Goal: Task Accomplishment & Management: Manage account settings

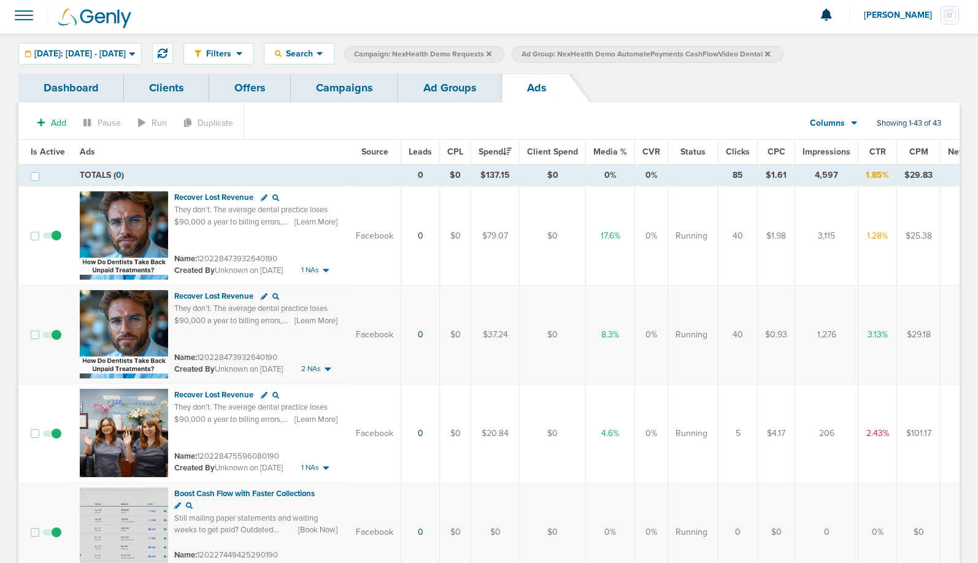
scroll to position [3, 0]
click at [339, 79] on link "Campaigns" at bounding box center [344, 88] width 107 height 29
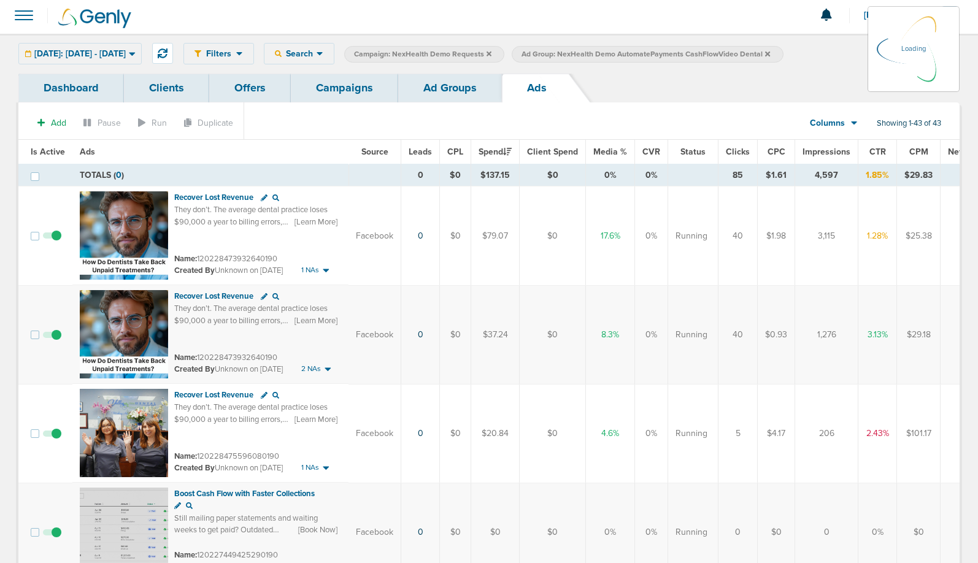
click at [333, 88] on link "Campaigns" at bounding box center [344, 88] width 107 height 29
click at [342, 90] on link "Campaigns" at bounding box center [344, 88] width 107 height 29
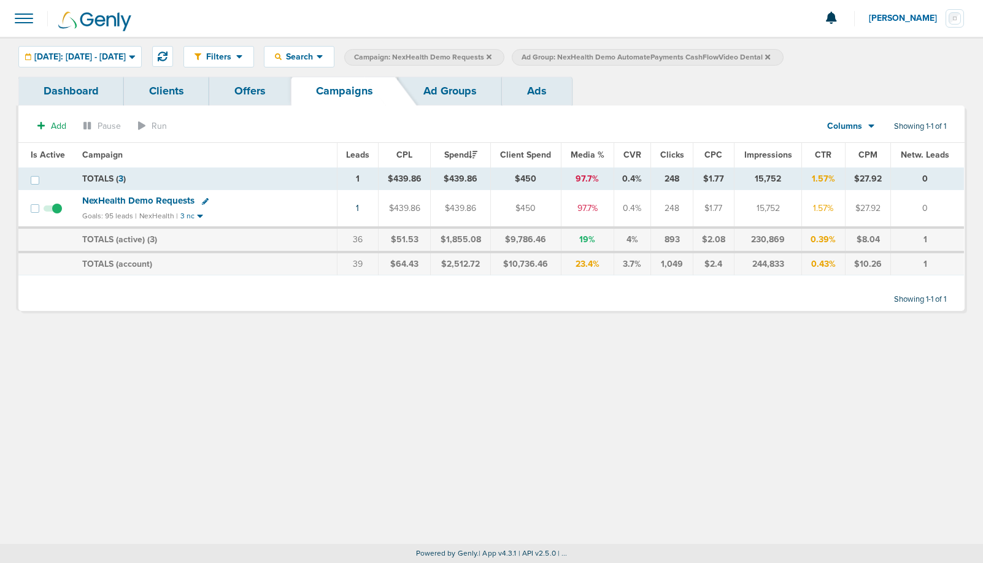
click at [770, 58] on icon at bounding box center [767, 56] width 5 height 5
click at [492, 55] on icon at bounding box center [489, 56] width 5 height 7
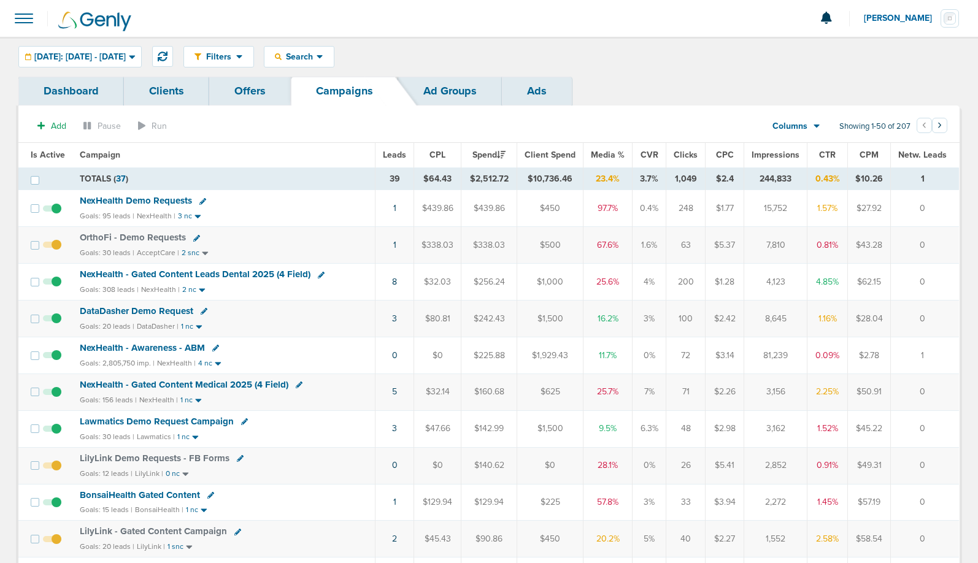
click at [125, 200] on span "NexHealth Demo Requests" at bounding box center [136, 200] width 112 height 11
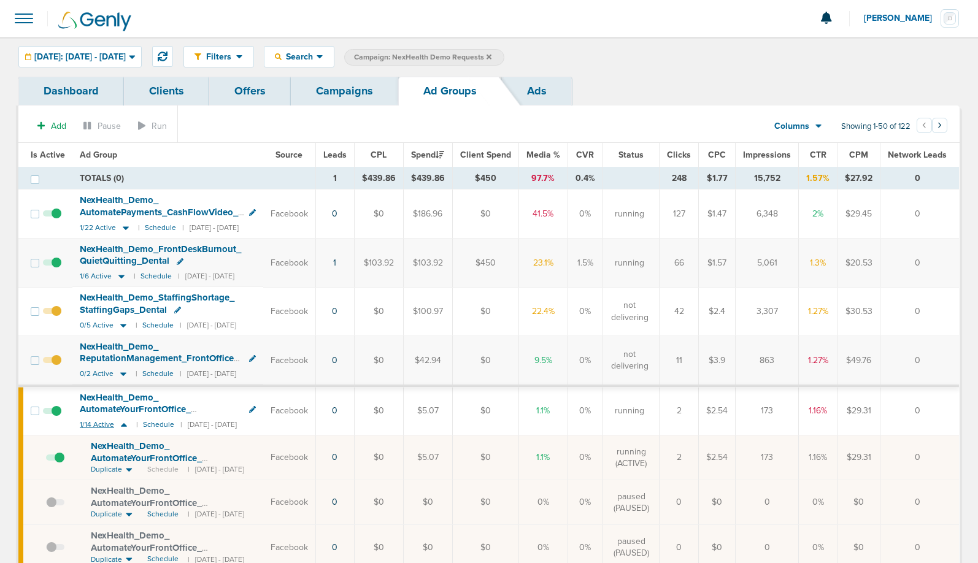
click at [125, 425] on icon at bounding box center [124, 425] width 12 height 10
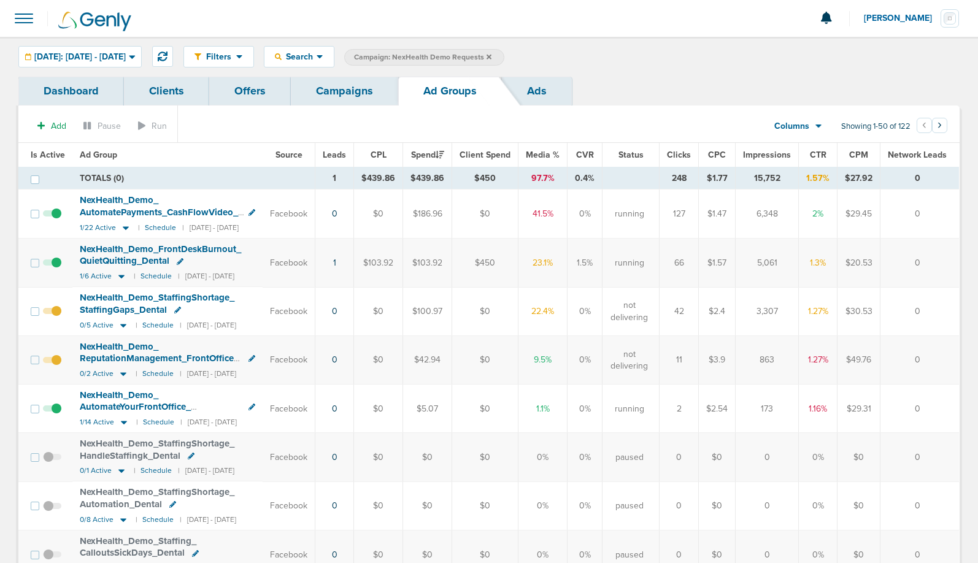
drag, startPoint x: 345, startPoint y: 85, endPoint x: 326, endPoint y: 136, distance: 55.0
click at [345, 85] on link "Campaigns" at bounding box center [344, 91] width 107 height 29
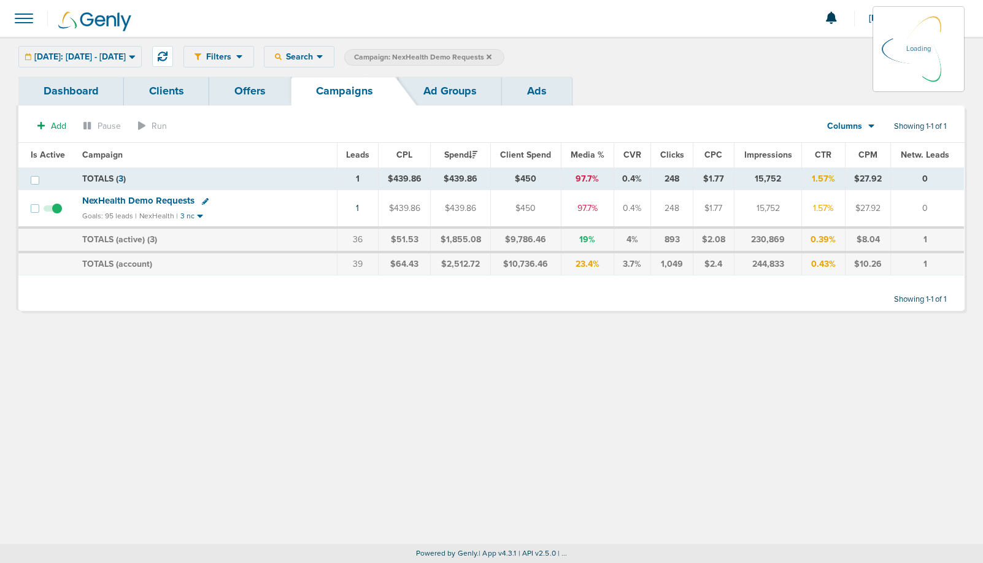
click at [492, 54] on icon at bounding box center [489, 56] width 5 height 7
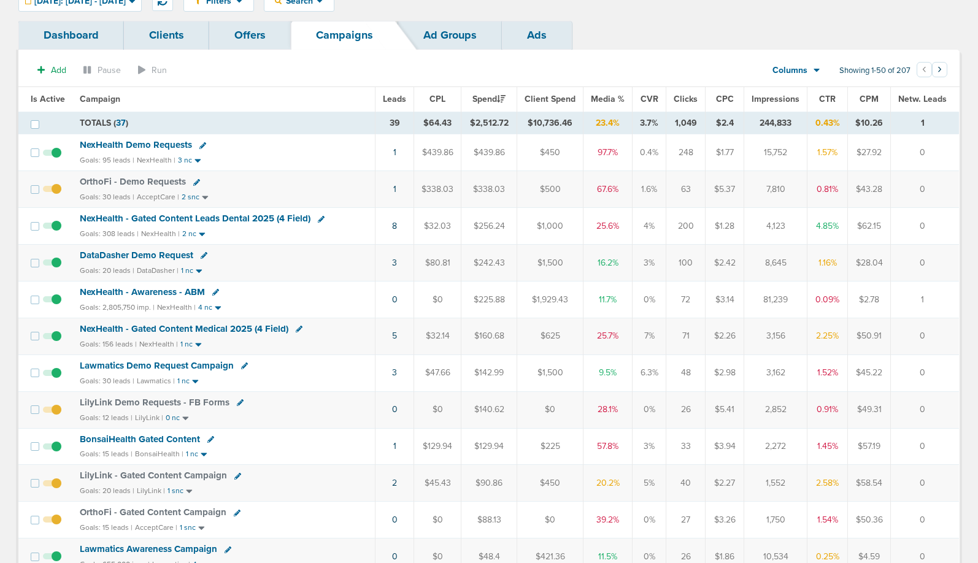
scroll to position [55, 0]
click at [164, 439] on span "BonsaiHealth Gated Content" at bounding box center [140, 440] width 120 height 11
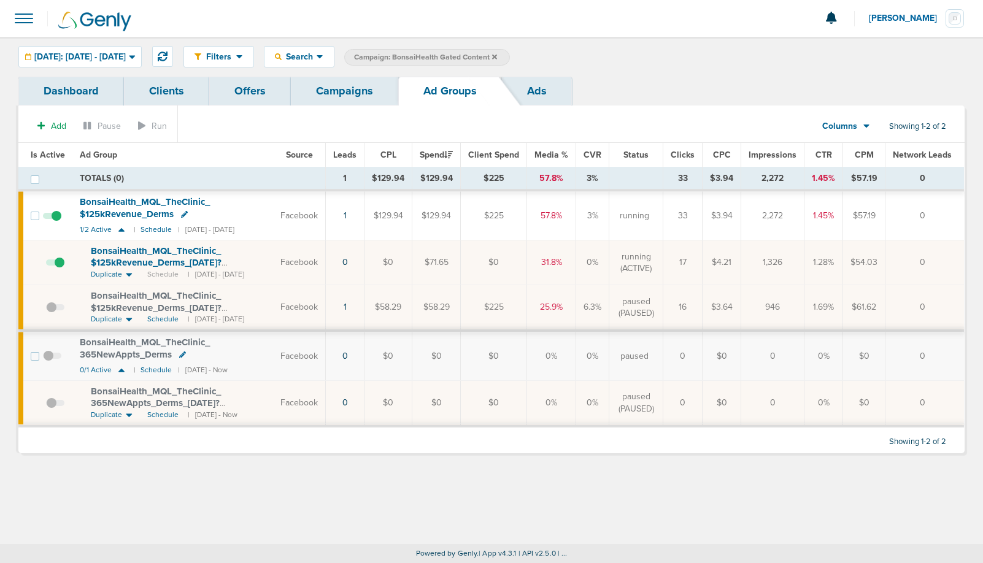
click at [60, 269] on span at bounding box center [55, 269] width 18 height 0
click at [46, 265] on input "checkbox" at bounding box center [46, 265] width 0 height 0
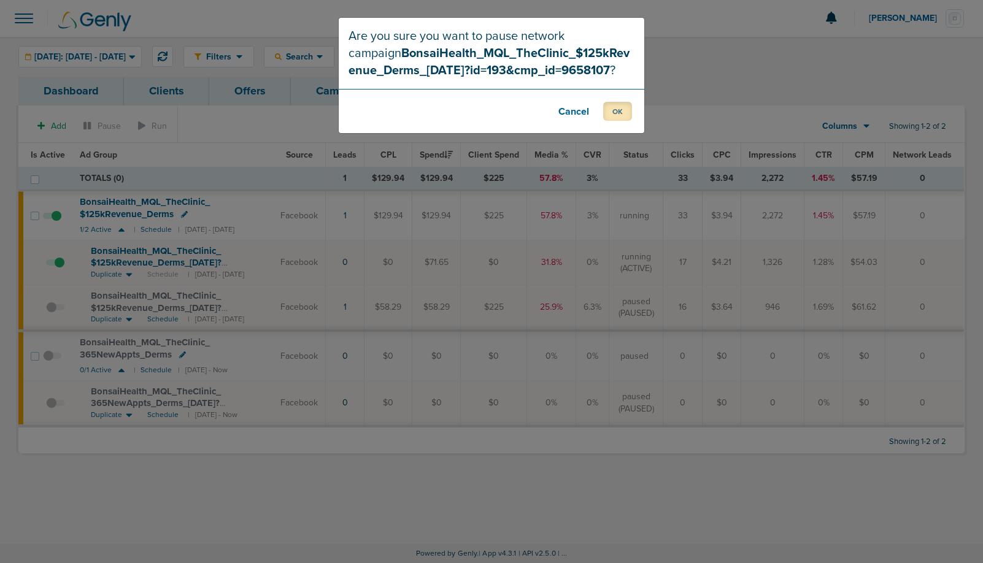
click at [617, 117] on button "OK" at bounding box center [617, 111] width 29 height 19
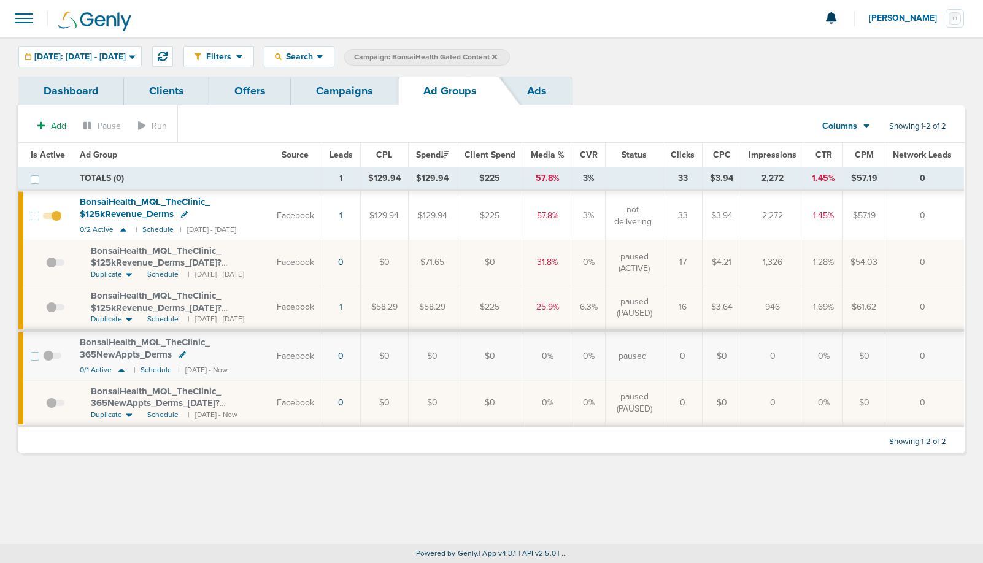
click at [350, 96] on link "Campaigns" at bounding box center [344, 91] width 107 height 29
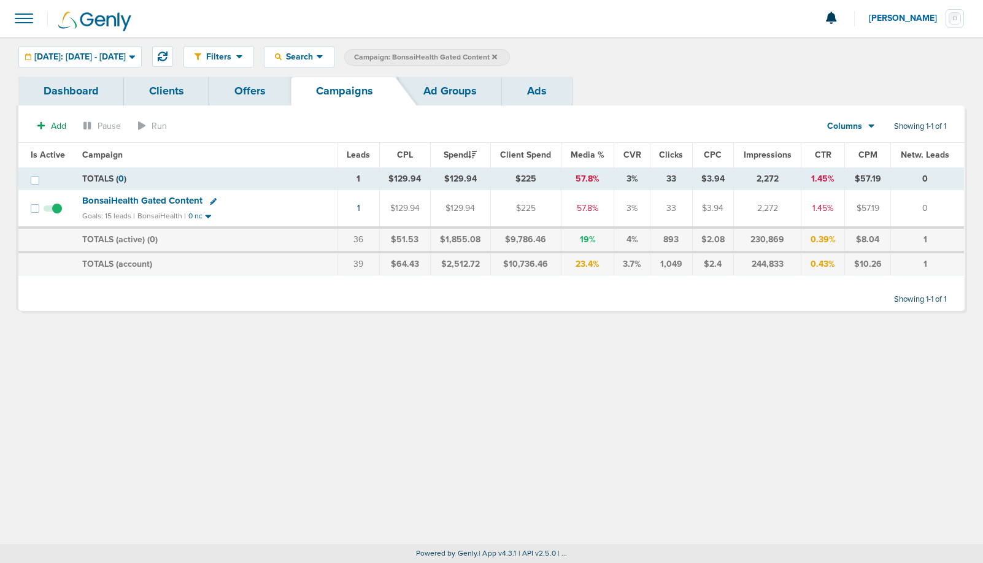
click at [210, 202] on icon at bounding box center [213, 201] width 7 height 7
select select
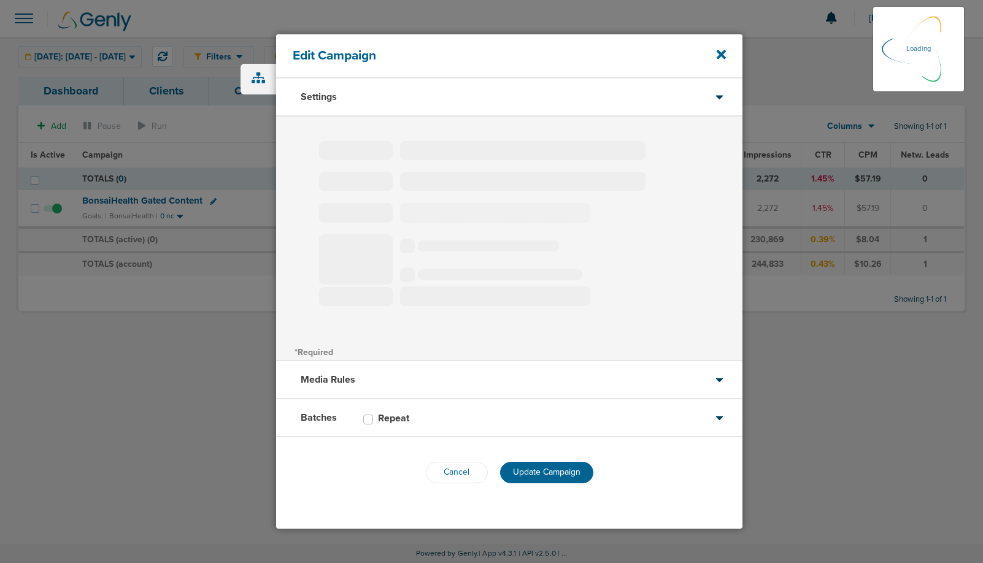
type input "BonsaiHealth Gated Content"
select select "Leads"
radio input "true"
select select "readOnly"
select select "1"
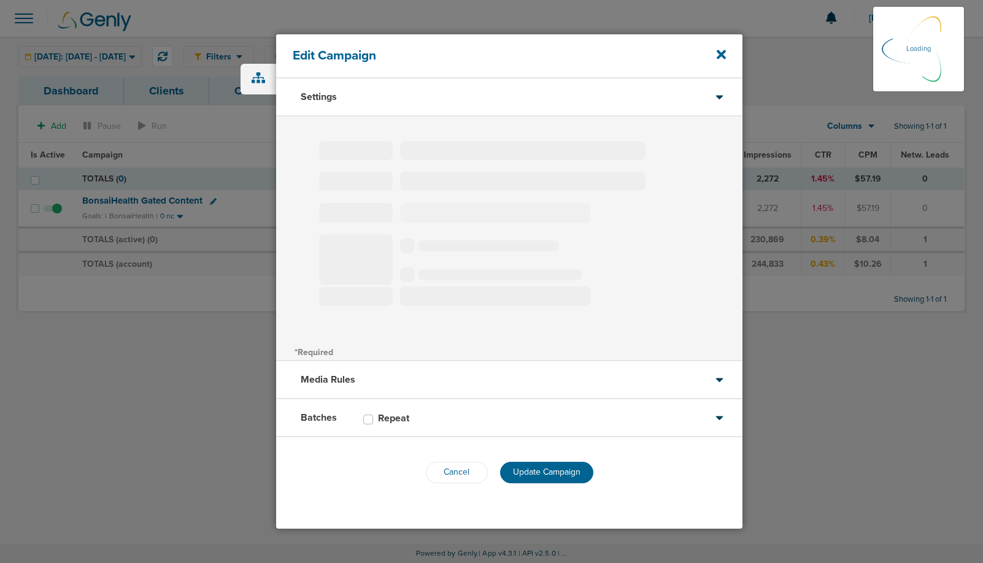
select select "2"
select select "3"
select select "4"
select select "6"
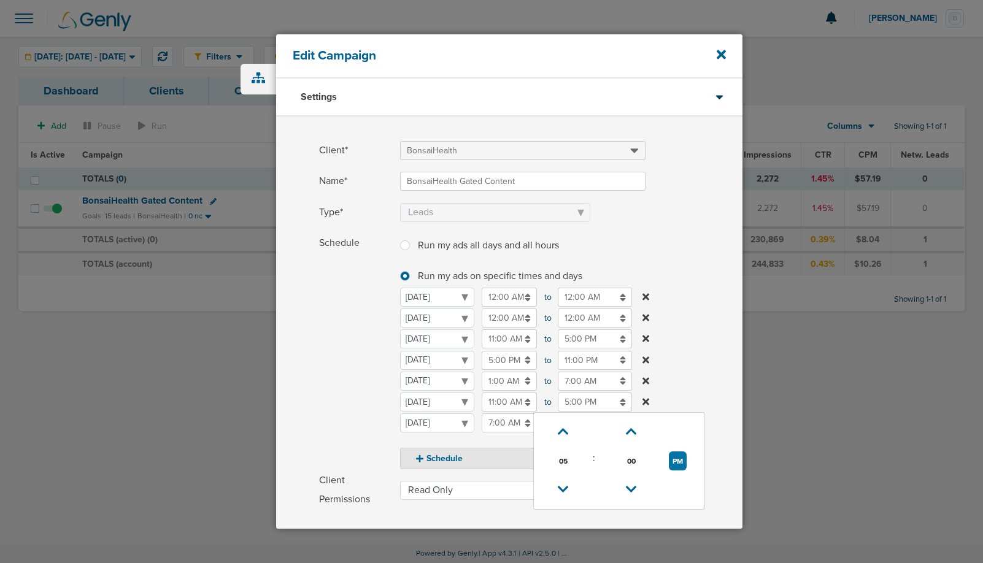
click at [576, 404] on input "5:00 PM" at bounding box center [595, 402] width 74 height 19
click at [559, 489] on icon at bounding box center [563, 489] width 11 height 7
type input "3:00 PM"
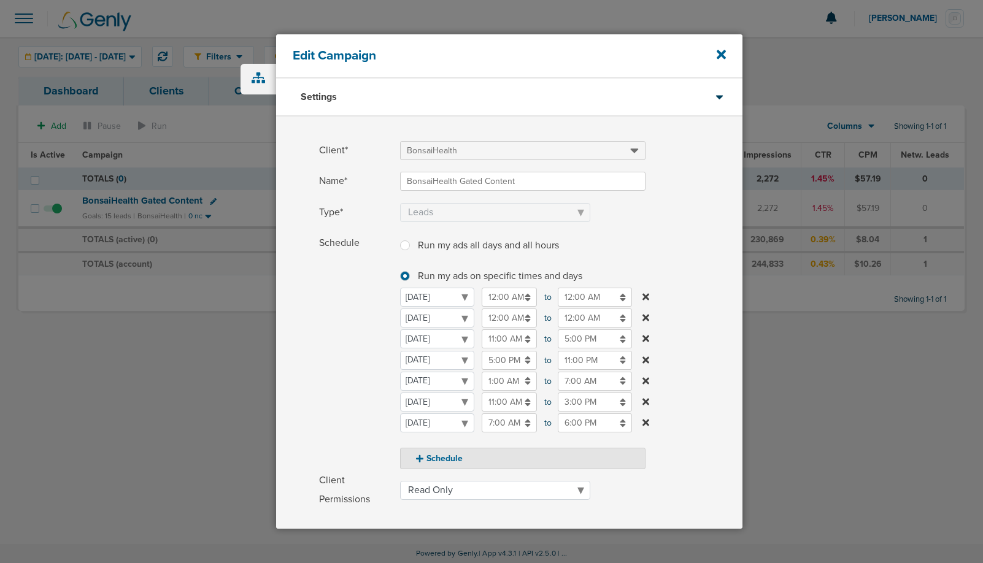
click at [389, 411] on span "Schedule" at bounding box center [356, 352] width 74 height 236
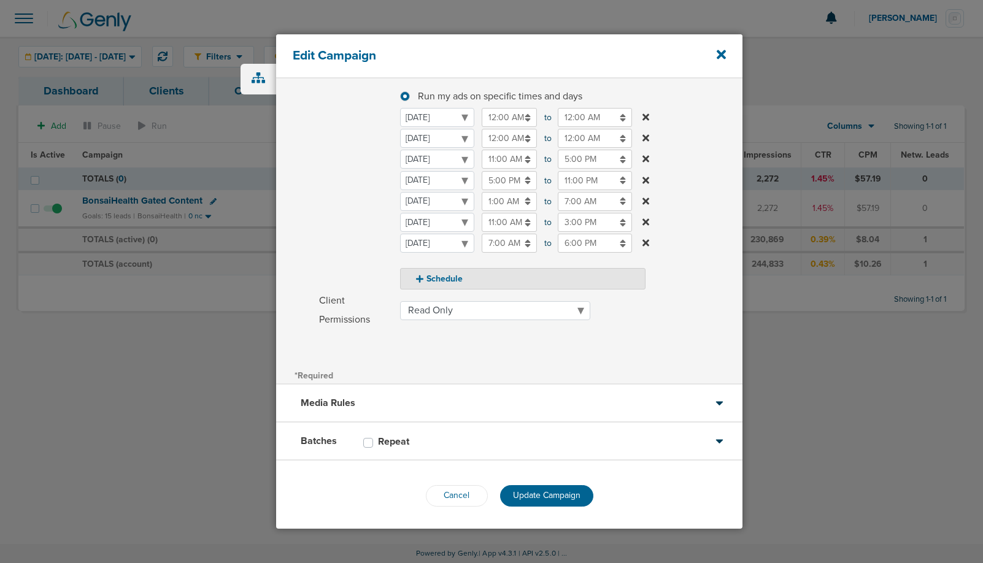
scroll to position [182, 0]
click at [528, 500] on button "Update Campaign" at bounding box center [546, 493] width 93 height 21
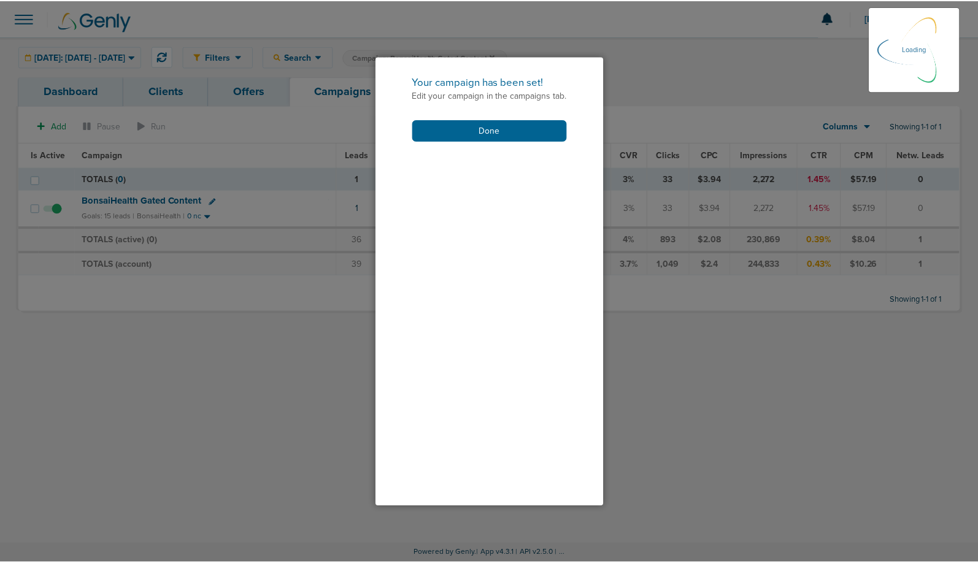
scroll to position [144, 0]
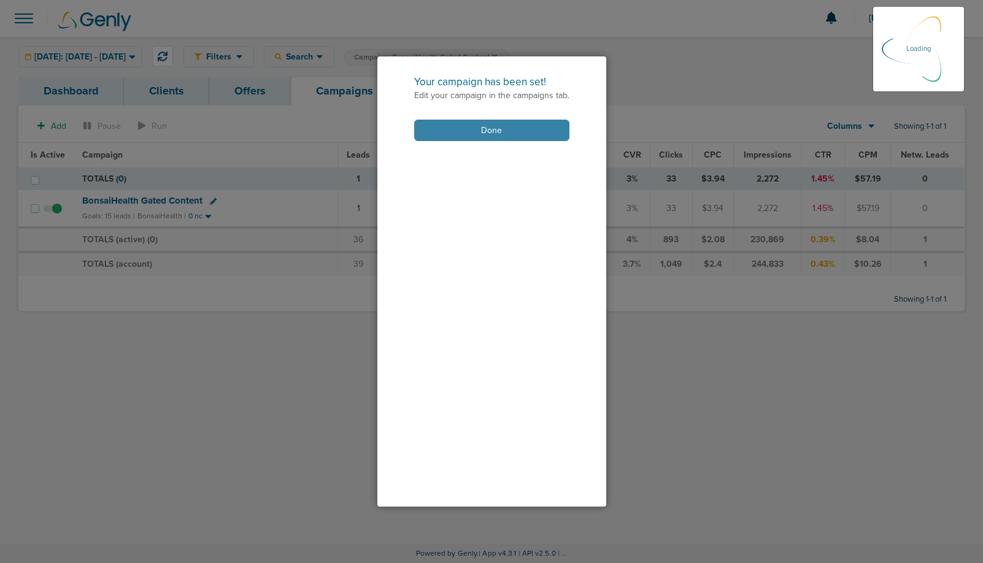
click at [452, 133] on button "Done" at bounding box center [491, 130] width 155 height 21
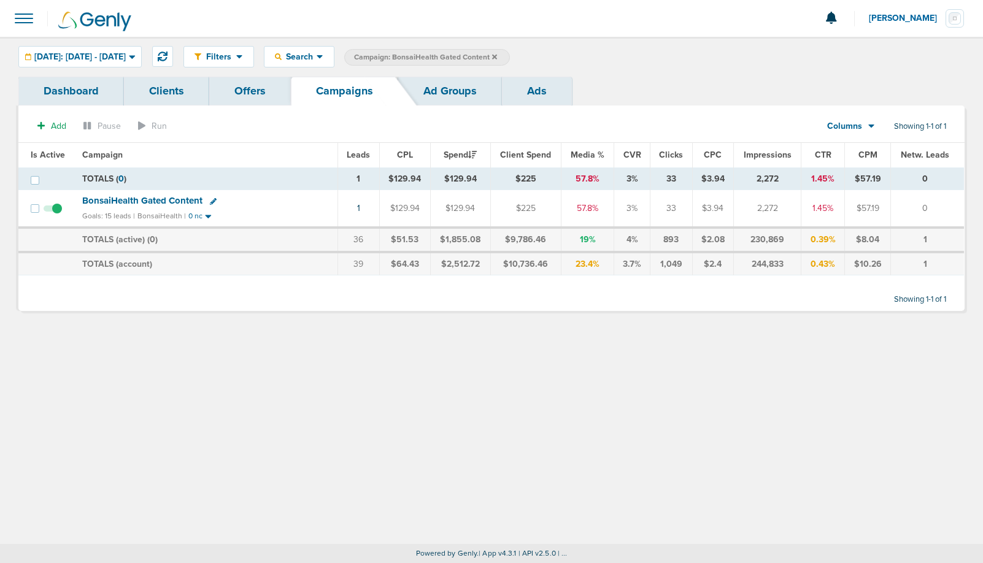
click at [510, 58] on label "Campaign: BonsaiHealth Gated Content" at bounding box center [427, 57] width 166 height 17
click at [497, 55] on icon at bounding box center [494, 56] width 5 height 5
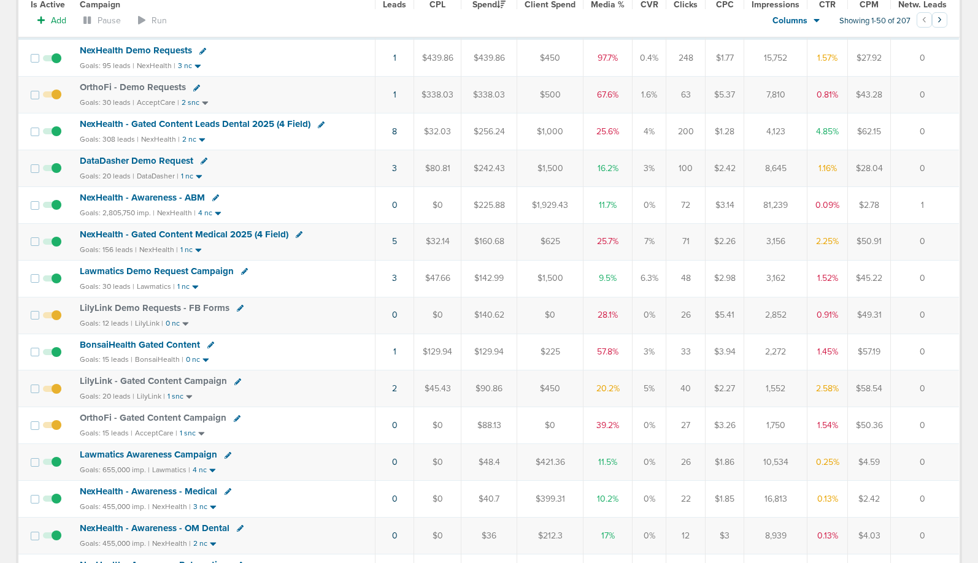
scroll to position [192, 0]
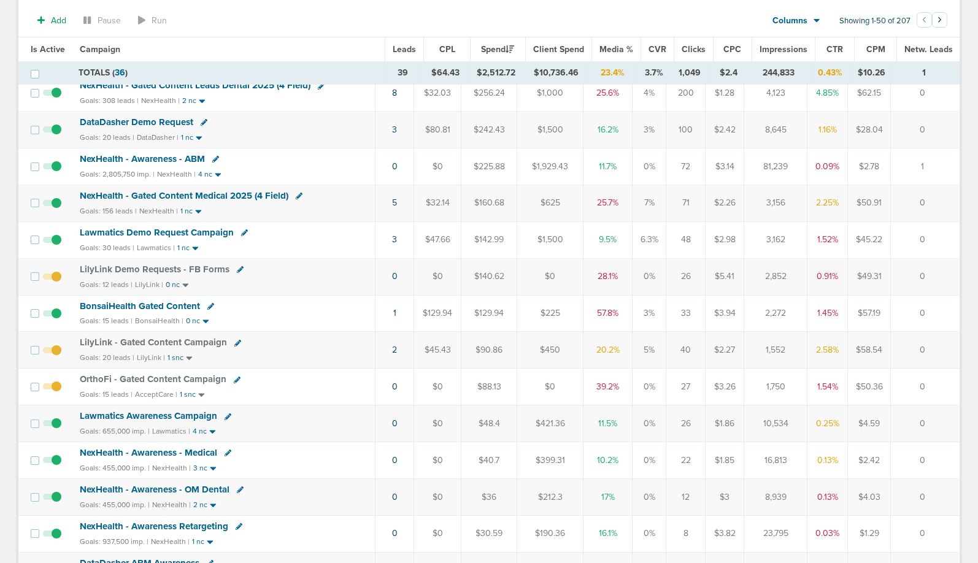
click at [147, 305] on span "BonsaiHealth Gated Content" at bounding box center [140, 306] width 120 height 11
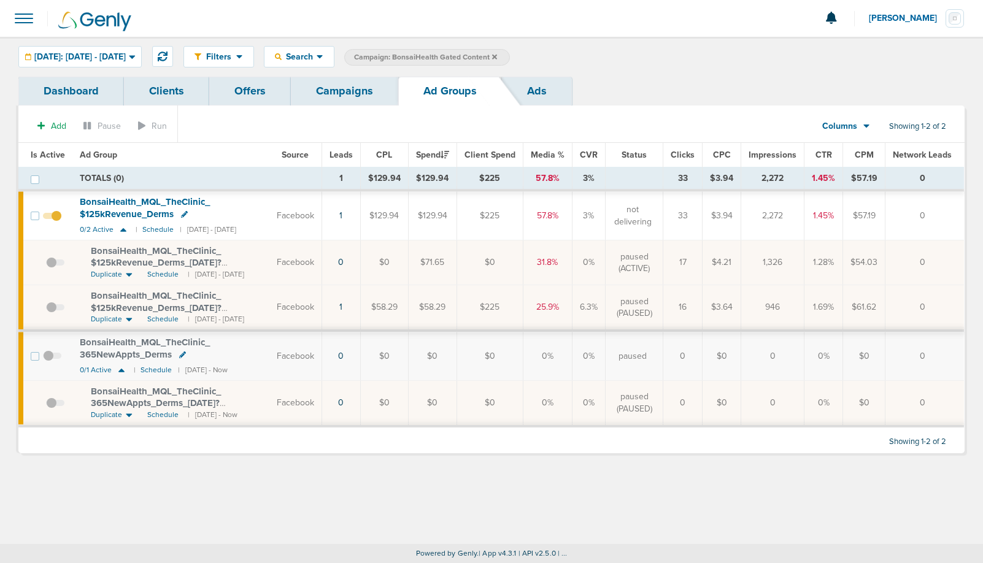
click at [322, 88] on link "Campaigns" at bounding box center [344, 91] width 107 height 29
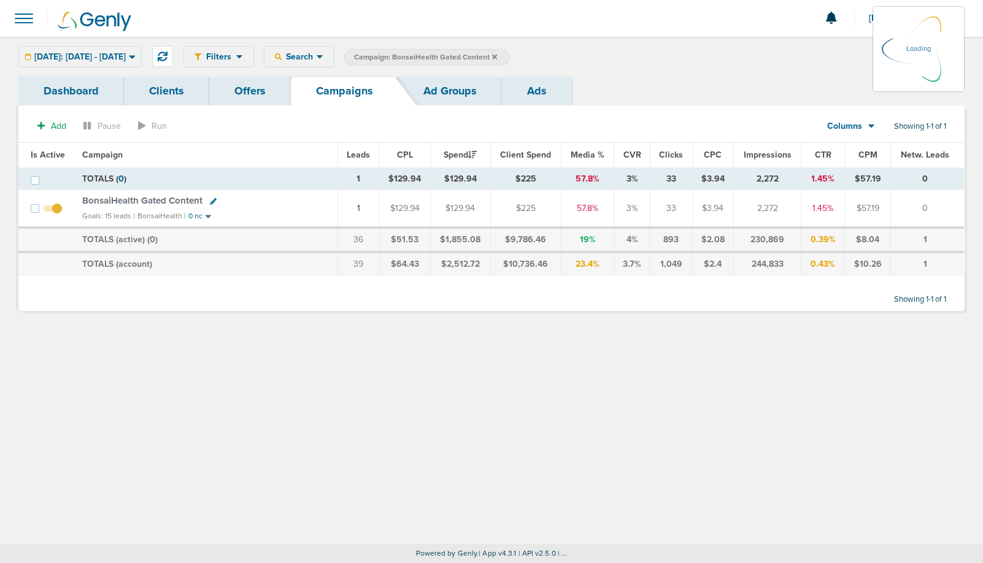
click at [443, 88] on link "Ad Groups" at bounding box center [450, 91] width 104 height 29
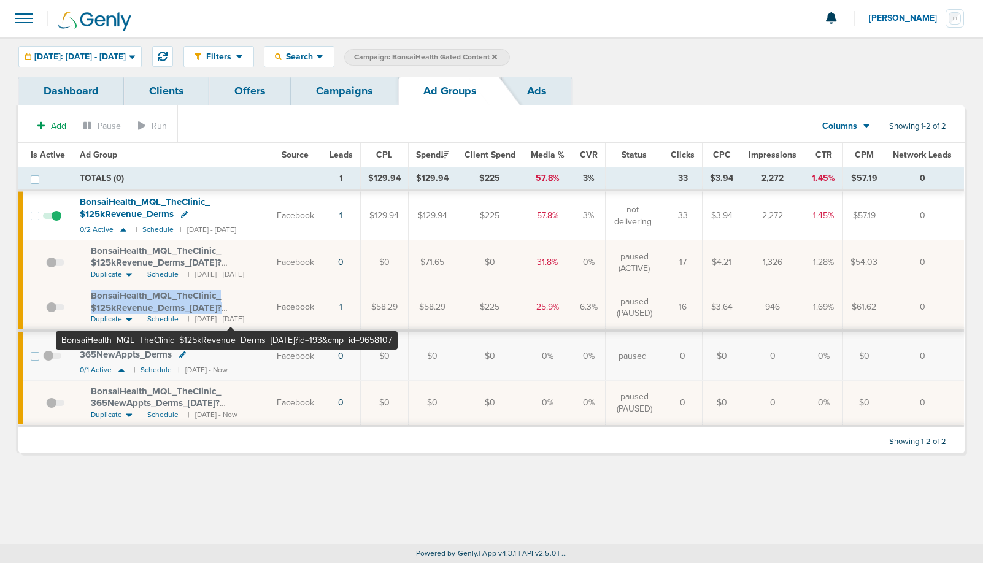
drag, startPoint x: 81, startPoint y: 290, endPoint x: 231, endPoint y: 308, distance: 150.8
click at [231, 308] on td "BonsaiHealth_ MQL_ TheClinic_ $125kRevenue_ Derms_ [DATE]?id=193&cmp_ id=965810…" at bounding box center [170, 308] width 197 height 46
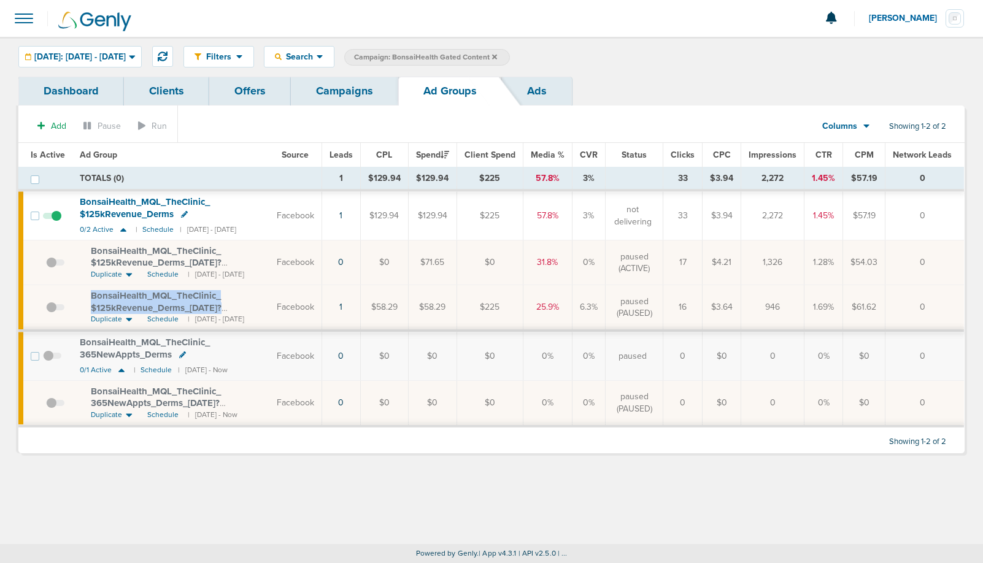
copy span "BonsaiHealth_ MQL_ TheClinic_ $125kRevenue_ Derms_ [DATE]?"
click at [154, 413] on span "Schedule" at bounding box center [162, 415] width 31 height 10
click at [161, 320] on span "Schedule" at bounding box center [162, 319] width 31 height 10
click at [327, 88] on link "Campaigns" at bounding box center [344, 91] width 107 height 29
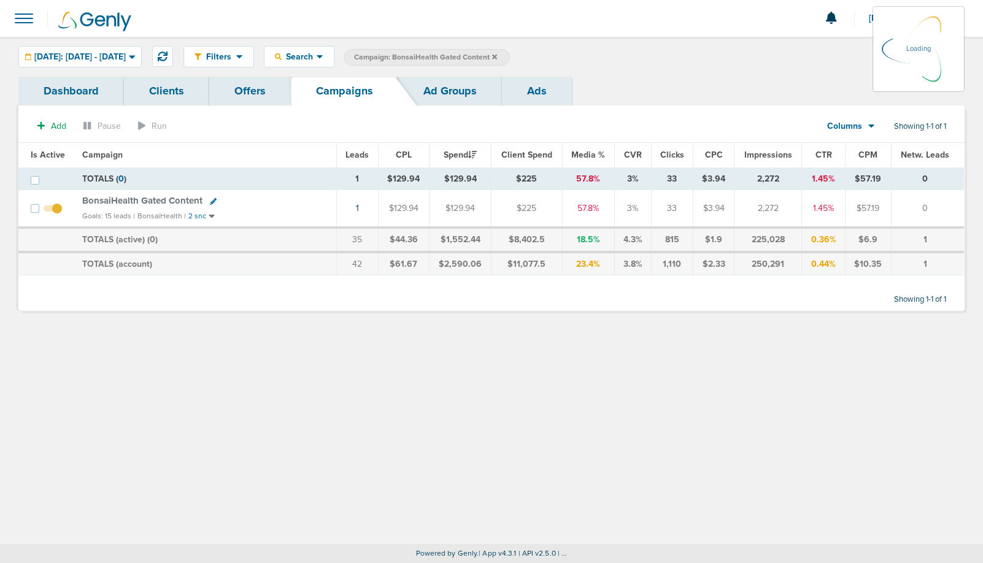
click at [510, 53] on label "Campaign: BonsaiHealth Gated Content" at bounding box center [427, 57] width 166 height 17
click at [497, 56] on icon at bounding box center [494, 56] width 5 height 5
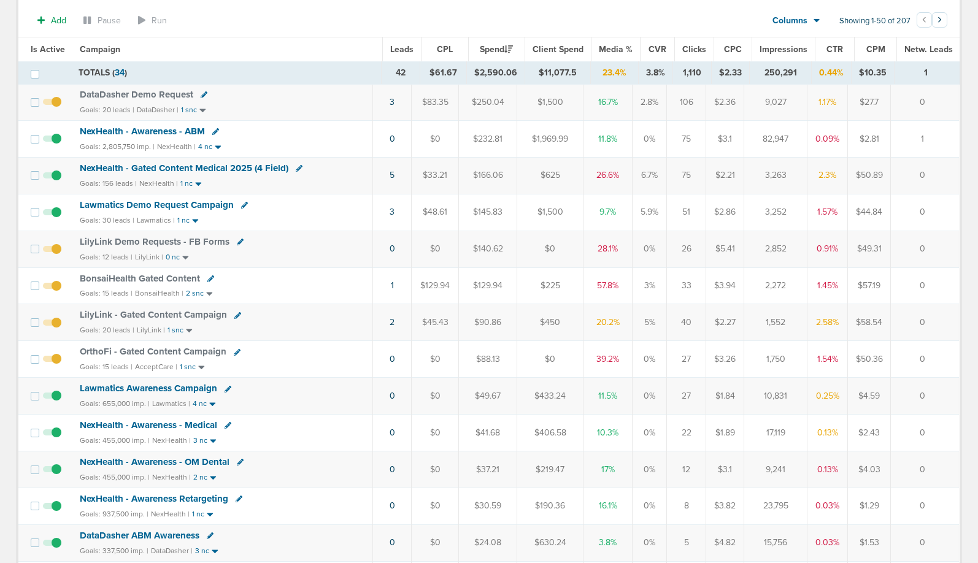
scroll to position [235, 0]
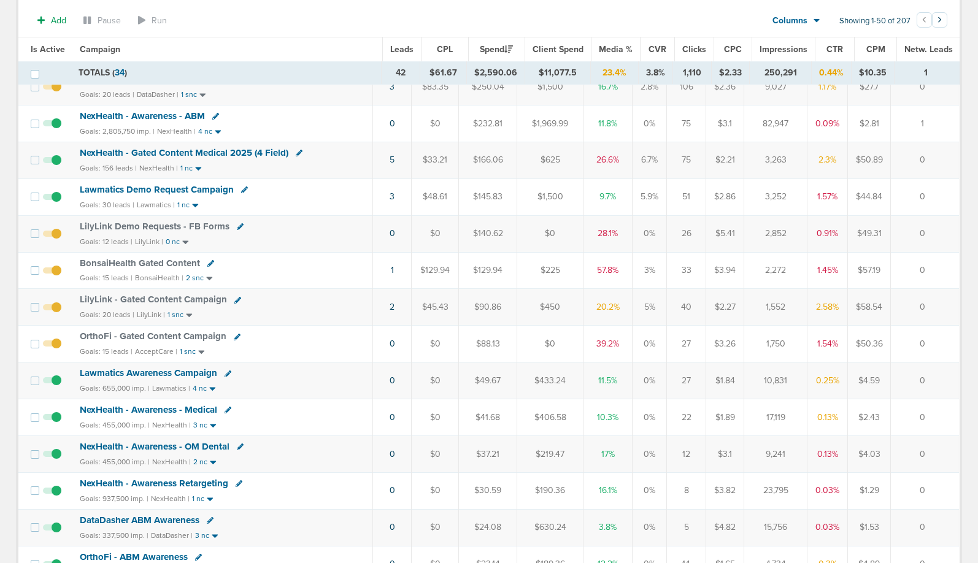
click at [157, 335] on span "OrthoFi - Gated Content Campaign" at bounding box center [153, 336] width 147 height 11
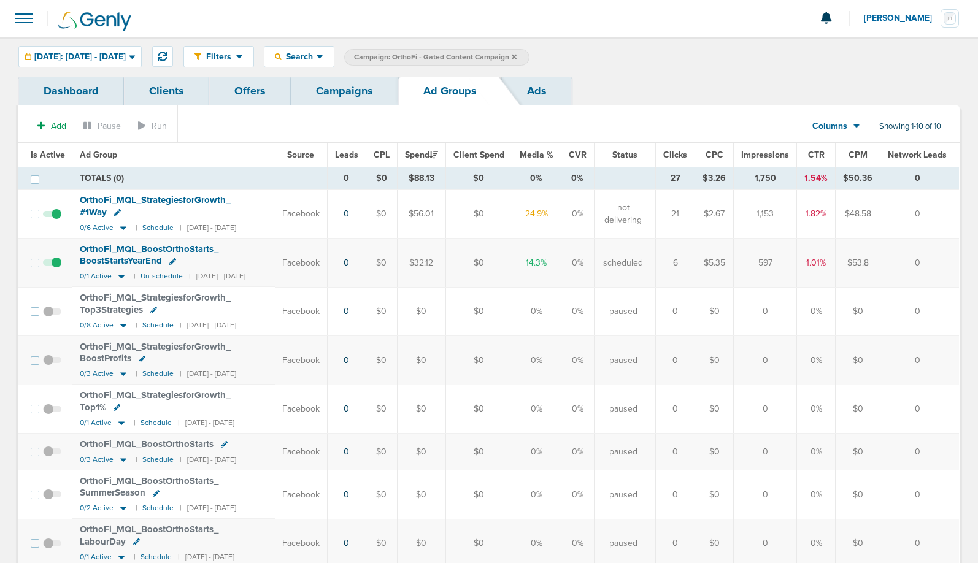
click at [123, 226] on icon at bounding box center [123, 228] width 12 height 10
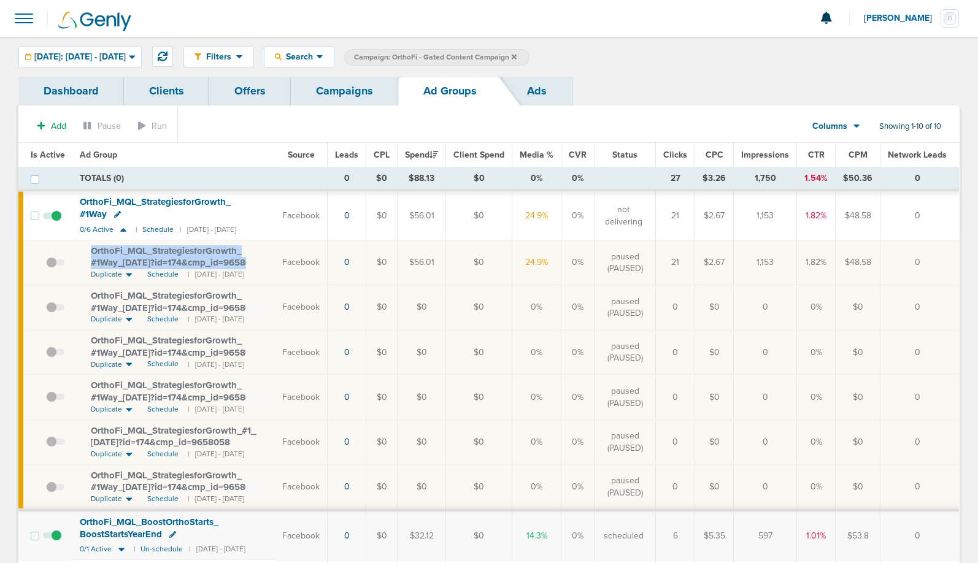
drag, startPoint x: 90, startPoint y: 248, endPoint x: 245, endPoint y: 260, distance: 155.1
click at [245, 260] on div "OrthoFi_ MQL_ StrategiesforGrowth_ #1Way_ [DATE]?id=174&cmp_ id=9658058" at bounding box center [179, 258] width 177 height 24
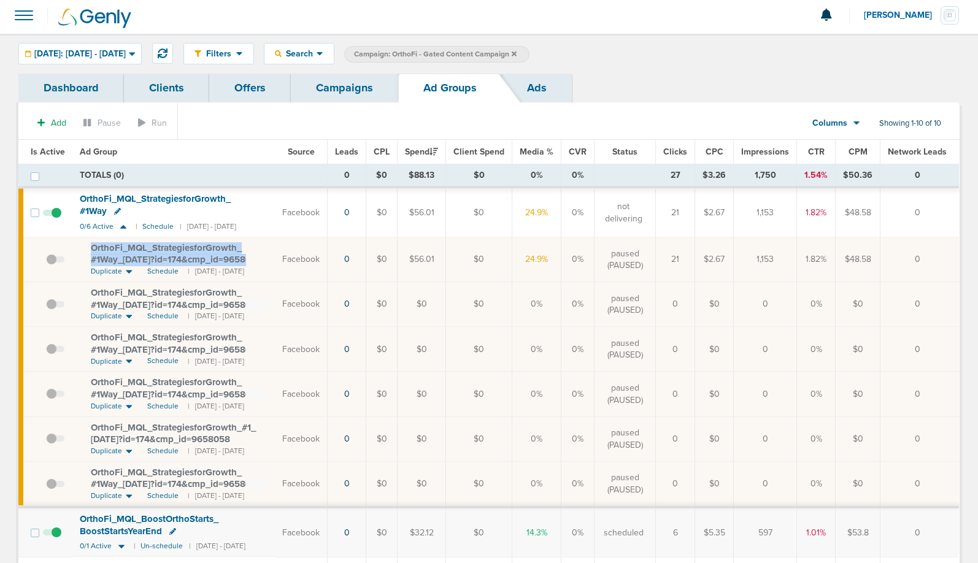
copy span "OrthoFi_ MQL_ StrategiesforGrowth_ #1Way_ [DATE]?id=174&cmp_ id=9658058"
drag, startPoint x: 116, startPoint y: 44, endPoint x: 118, endPoint y: 50, distance: 6.4
click at [117, 45] on div "[DATE]: [DATE] - [DATE]" at bounding box center [80, 54] width 122 height 20
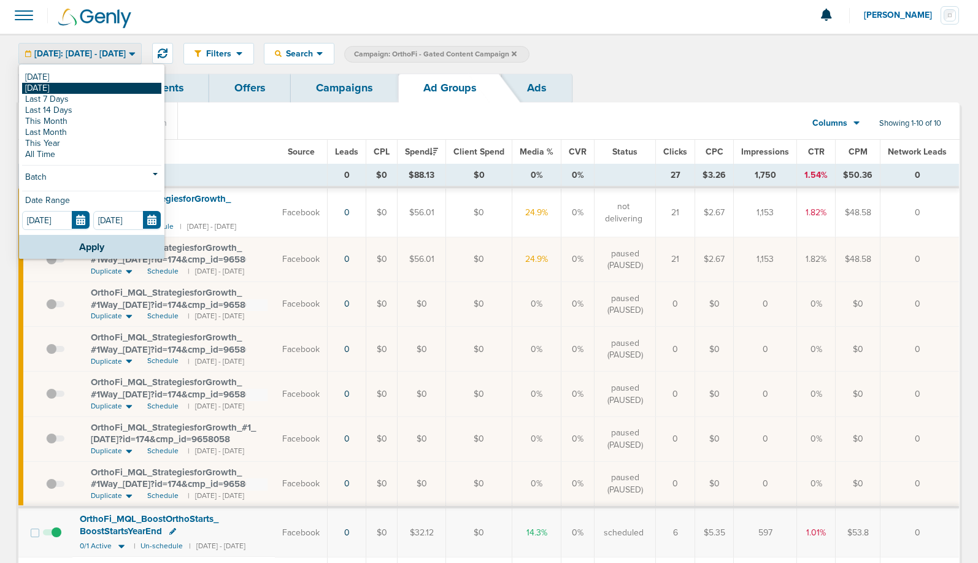
click at [99, 91] on link "[DATE]" at bounding box center [91, 88] width 139 height 11
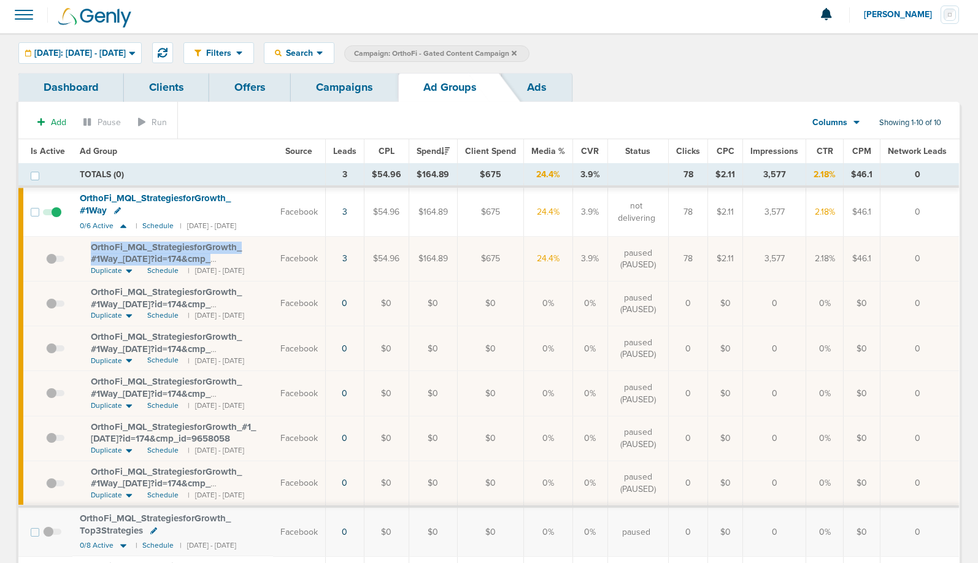
drag, startPoint x: 91, startPoint y: 243, endPoint x: 265, endPoint y: 258, distance: 174.4
click at [265, 258] on div "OrthoFi_ MQL_ StrategiesforGrowth_ #1Way_ [DATE]?id=174&cmp_ id=9658058" at bounding box center [178, 254] width 175 height 24
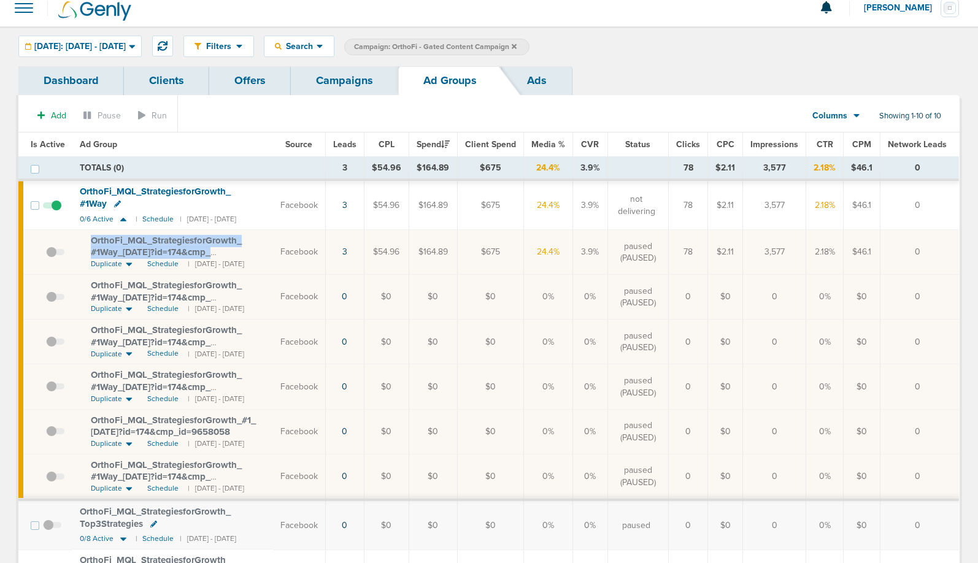
scroll to position [12, 0]
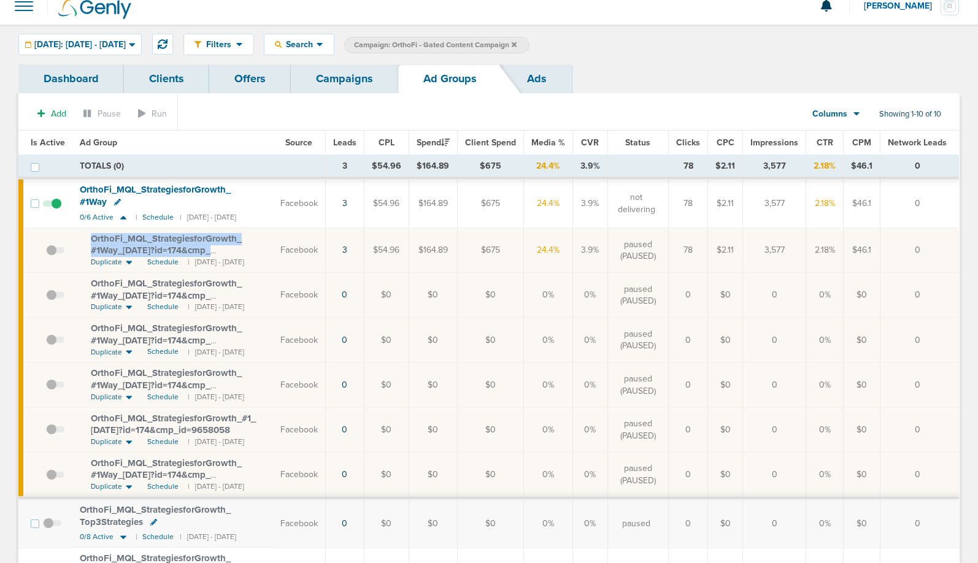
copy td "OrthoFi_ MQL_ StrategiesforGrowth_ #1Way_ [DATE]?id=174&cmp_ id=9658058"
click at [88, 47] on span "[DATE]: [DATE] - [DATE]" at bounding box center [79, 45] width 91 height 9
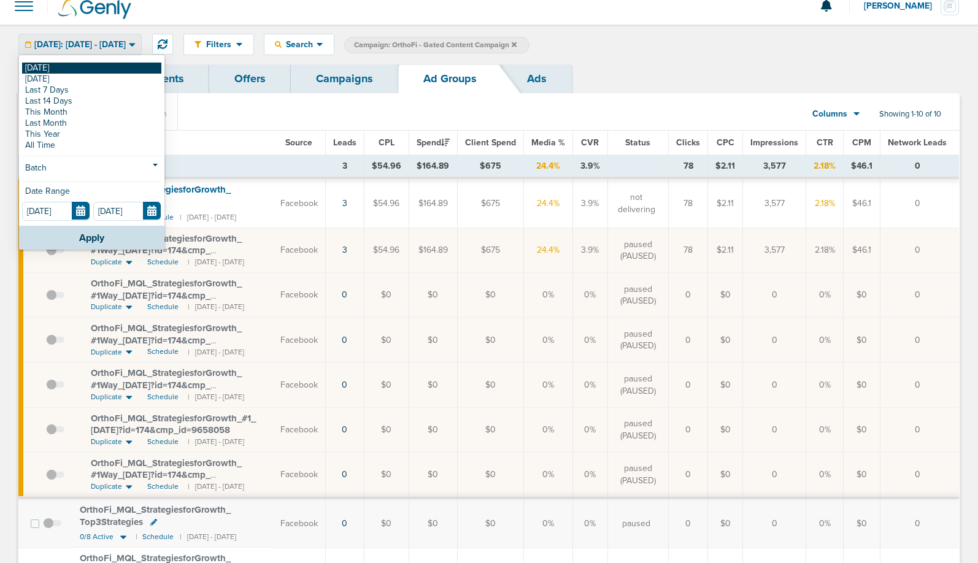
click at [87, 68] on link "[DATE]" at bounding box center [91, 68] width 139 height 11
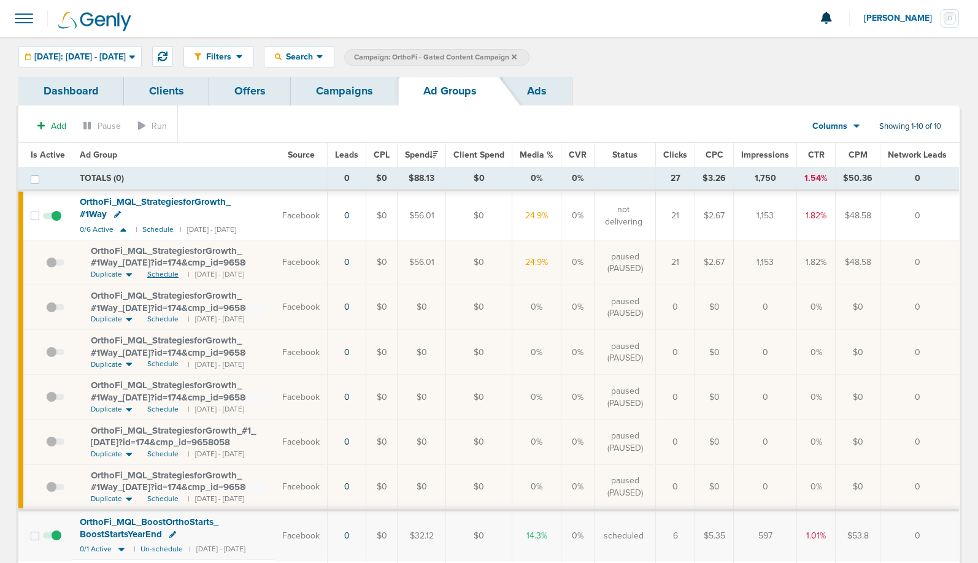
click at [155, 273] on span "Schedule" at bounding box center [162, 274] width 31 height 10
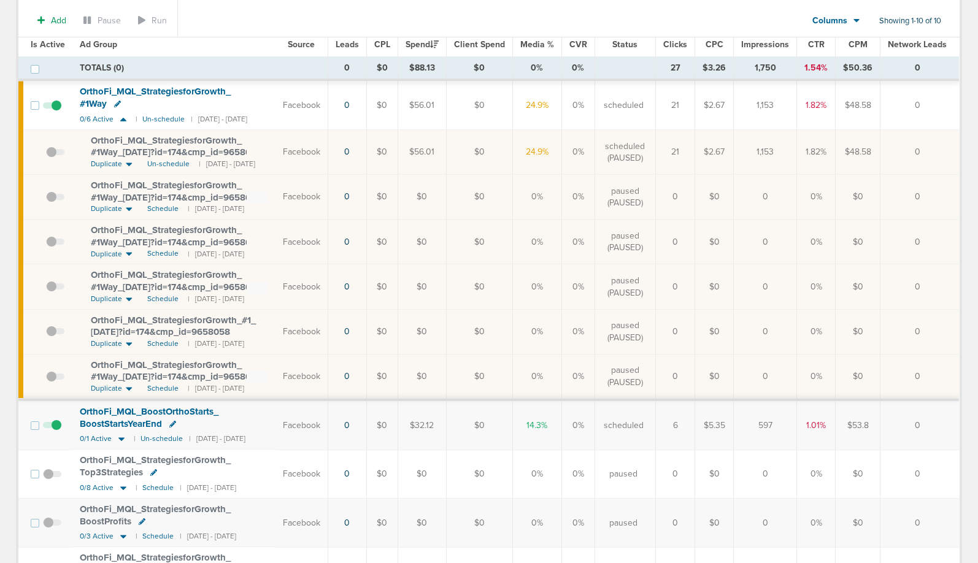
scroll to position [117, 0]
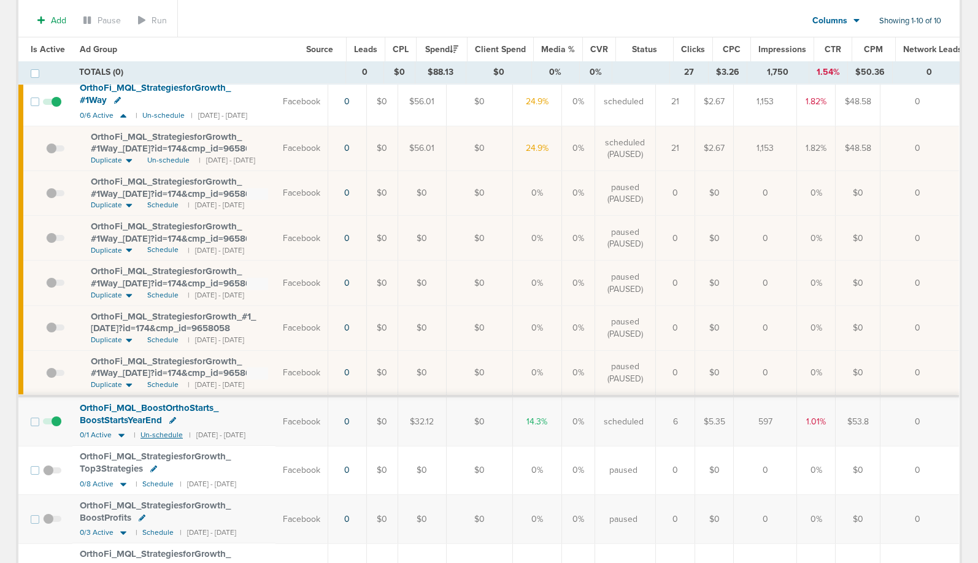
click at [153, 431] on small "Un-schedule" at bounding box center [162, 435] width 42 height 9
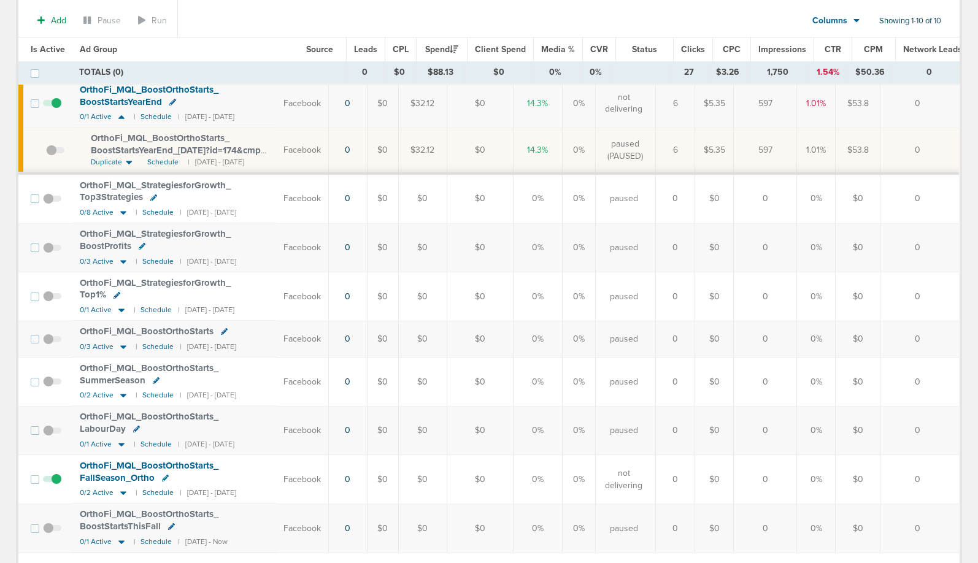
scroll to position [464, 0]
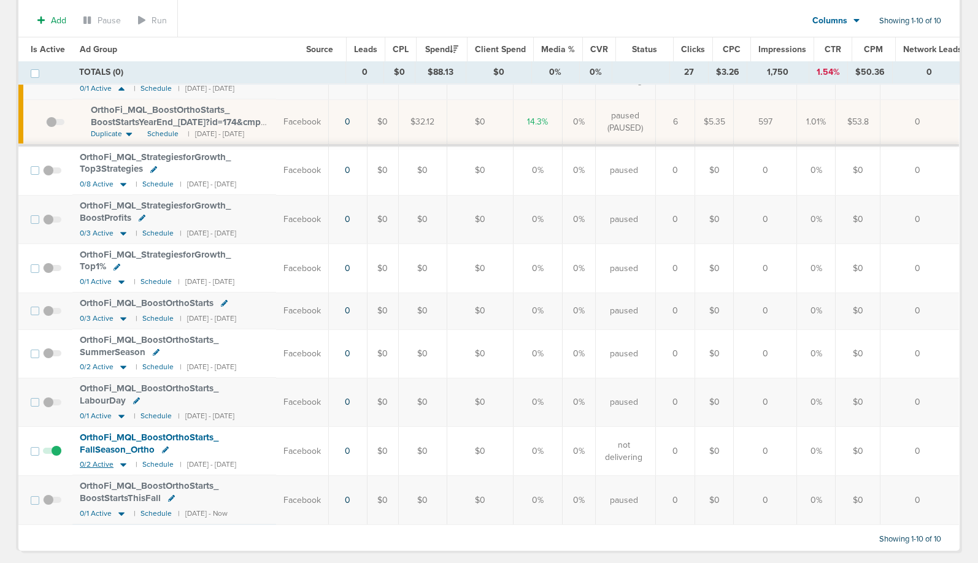
click at [120, 464] on icon at bounding box center [123, 466] width 6 height 4
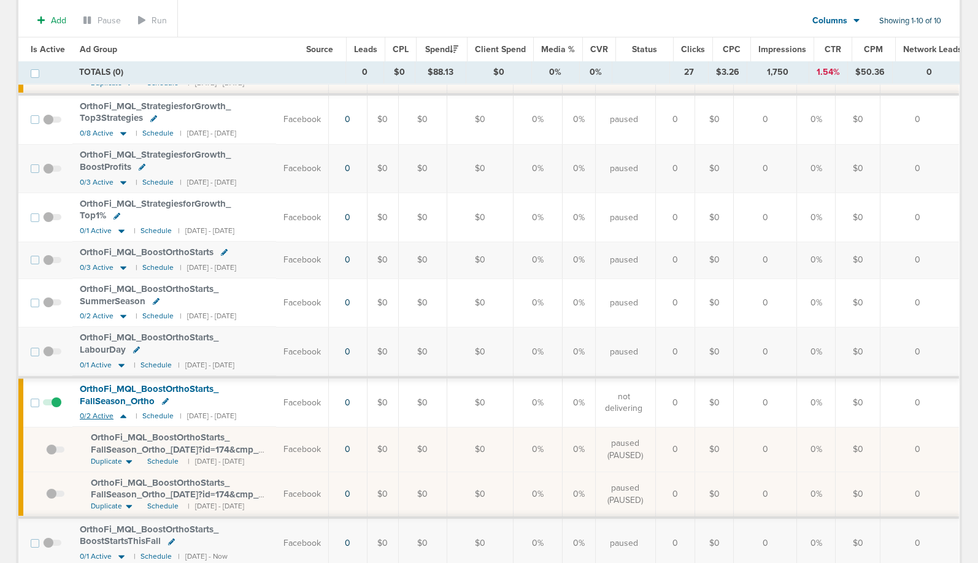
scroll to position [558, 0]
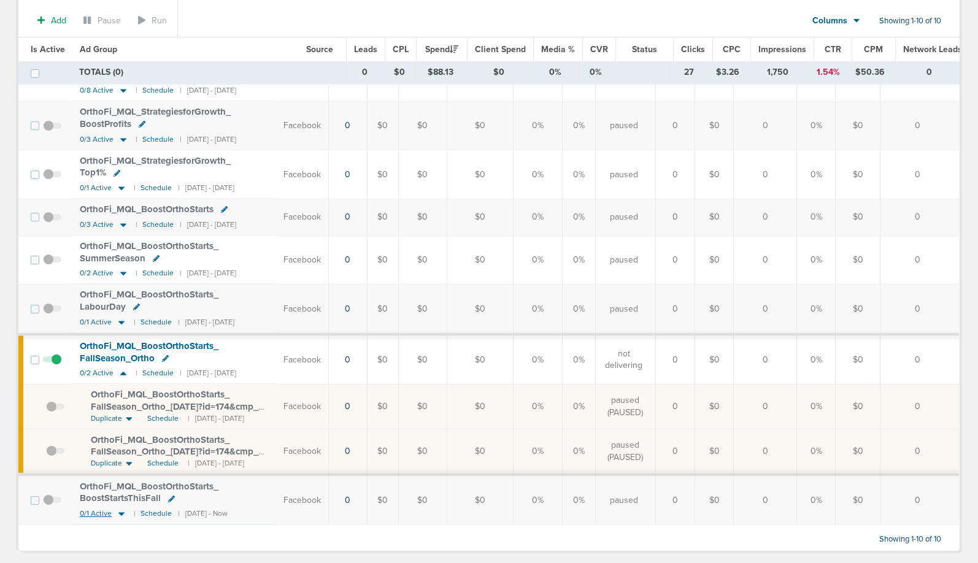
click at [118, 513] on icon at bounding box center [121, 515] width 6 height 4
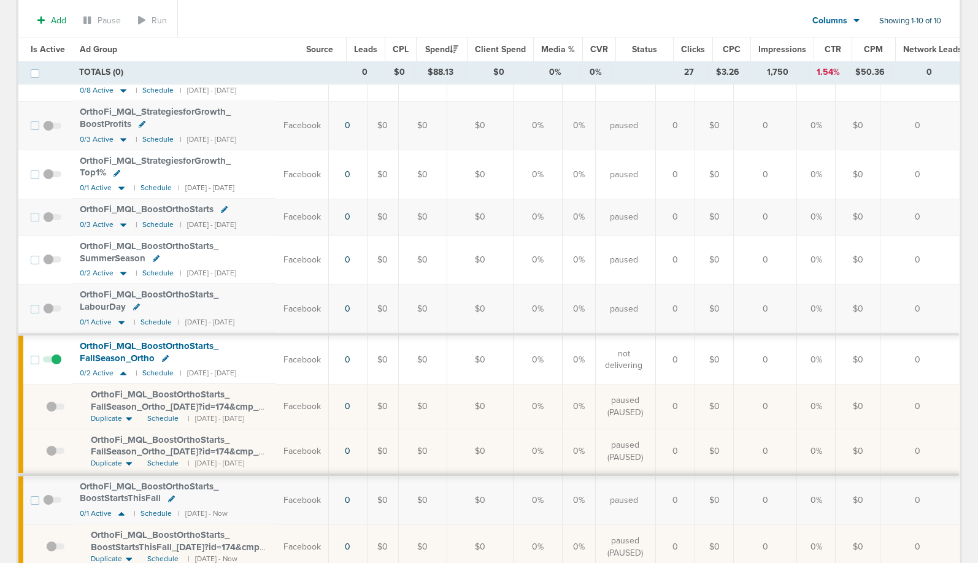
click at [157, 530] on span "OrthoFi_ MQL_ BoostOrthoStarts_ BoostStartsThisFall_ [DATE]?id=174&cmp_ id= 965…" at bounding box center [178, 547] width 174 height 35
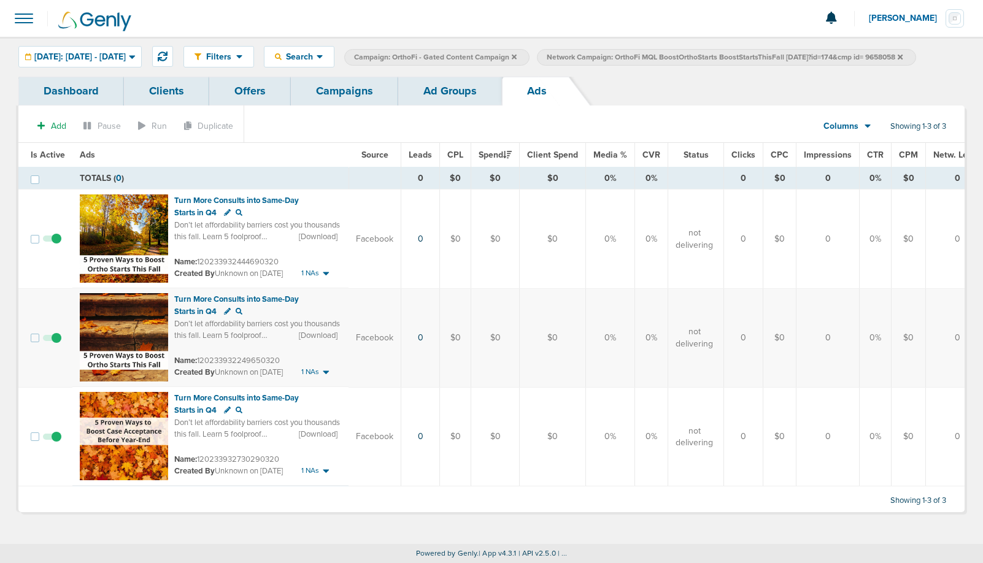
click at [453, 88] on link "Ad Groups" at bounding box center [450, 91] width 104 height 29
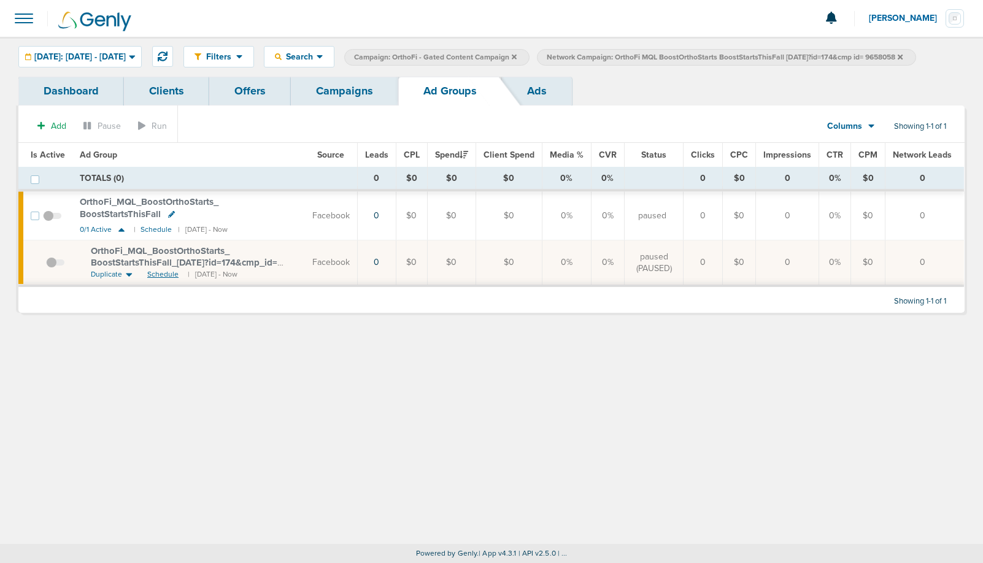
click at [160, 271] on span "Schedule" at bounding box center [162, 274] width 31 height 10
click at [310, 94] on link "Campaigns" at bounding box center [344, 91] width 107 height 29
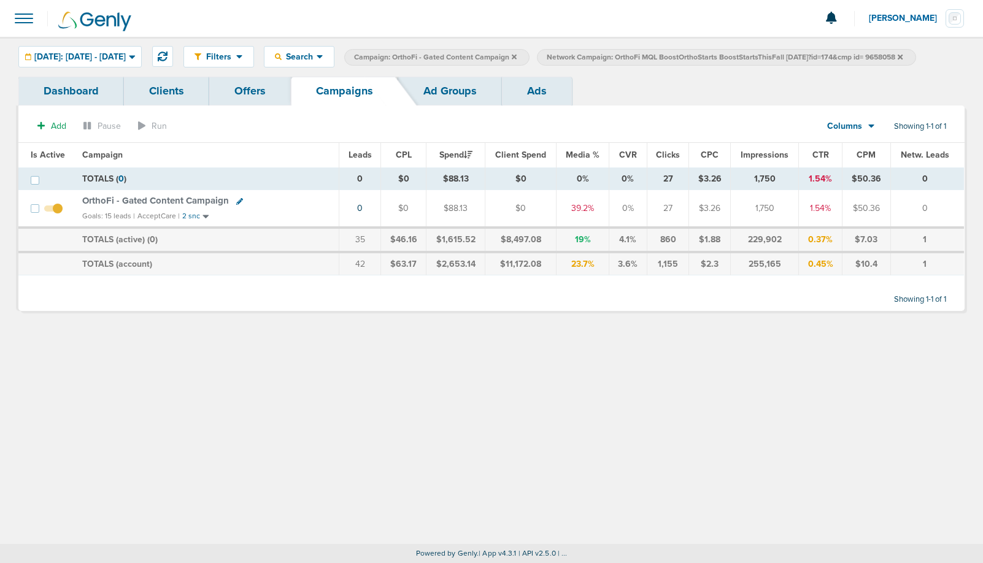
click at [903, 60] on span "Network Campaign: OrthoFi MQL BoostOrthoStarts BoostStartsThisFall [DATE]?id=17…" at bounding box center [725, 57] width 356 height 10
click at [916, 52] on label "Network Campaign: OrthoFi MQL BoostOrthoStarts BoostStartsThisFall [DATE]?id=17…" at bounding box center [726, 57] width 379 height 17
click at [903, 55] on icon at bounding box center [900, 56] width 5 height 5
click at [517, 56] on icon at bounding box center [514, 56] width 5 height 7
